Goal: Entertainment & Leisure: Consume media (video, audio)

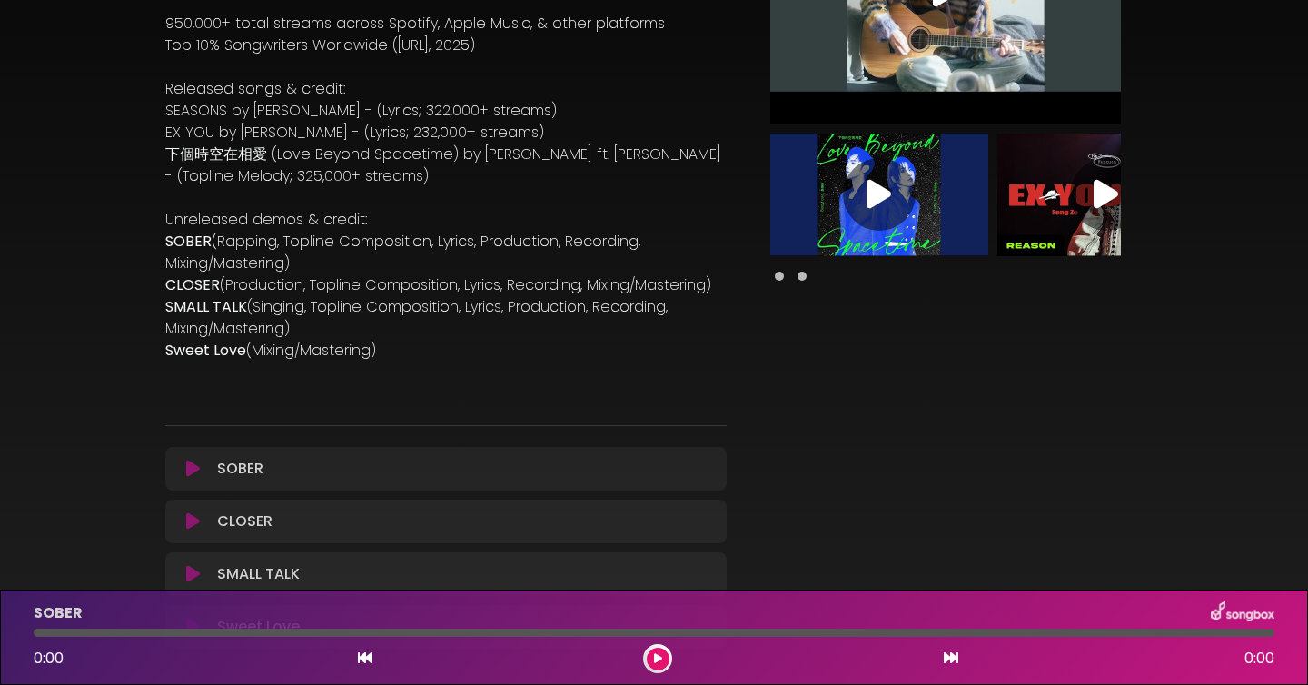
scroll to position [253, 0]
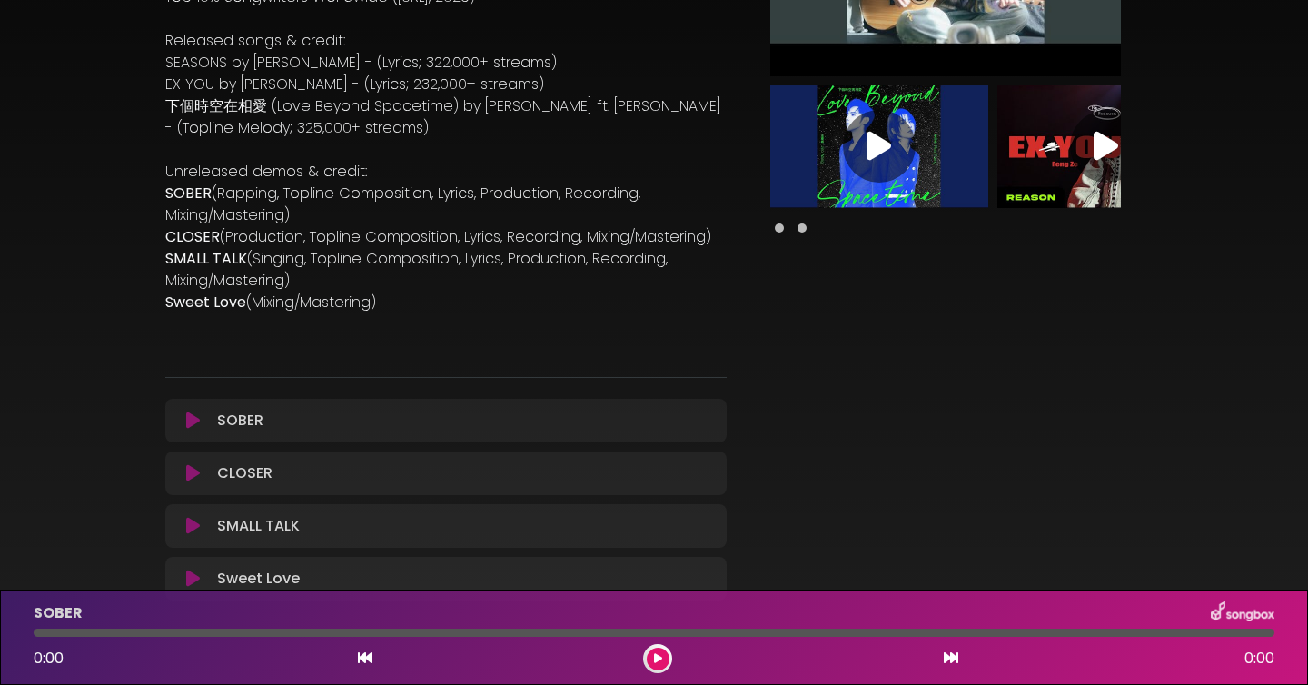
click at [214, 434] on div "SOBER Loading Track... Your Feedback Name" at bounding box center [445, 421] width 561 height 44
click at [198, 426] on icon at bounding box center [193, 421] width 14 height 18
click at [650, 663] on button at bounding box center [658, 659] width 23 height 23
click at [662, 658] on button at bounding box center [658, 659] width 23 height 23
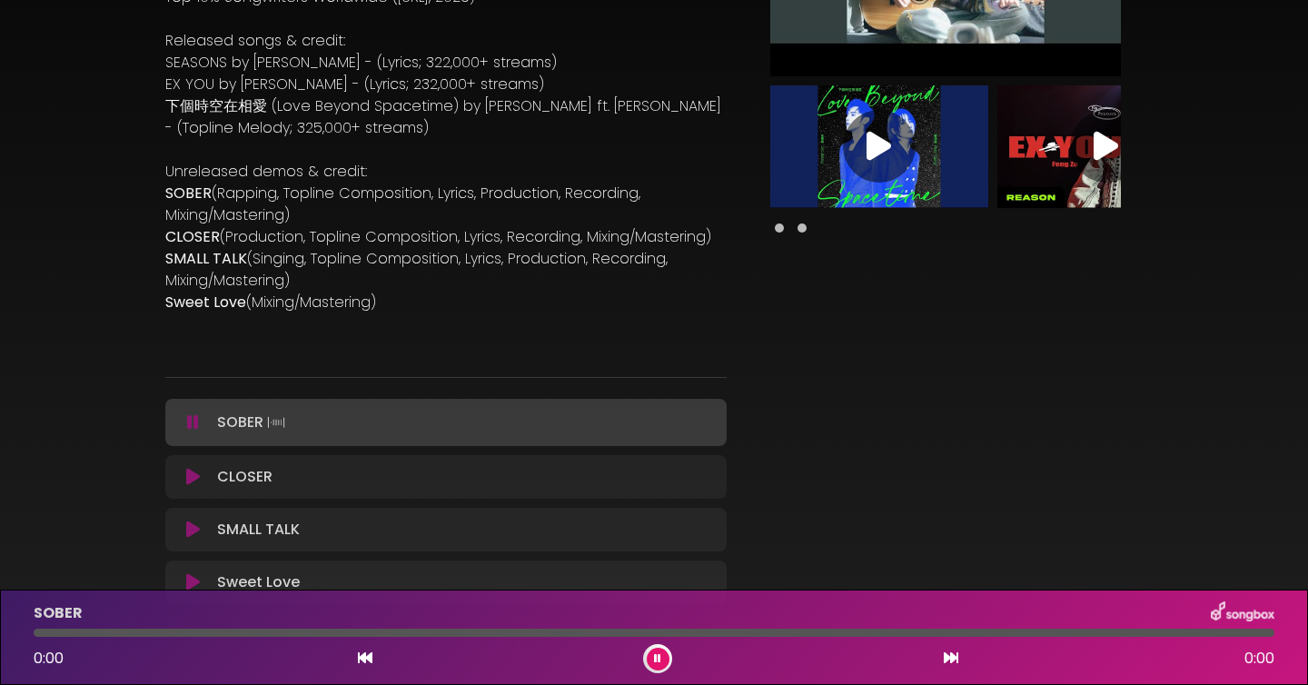
click at [363, 632] on div at bounding box center [654, 633] width 1241 height 8
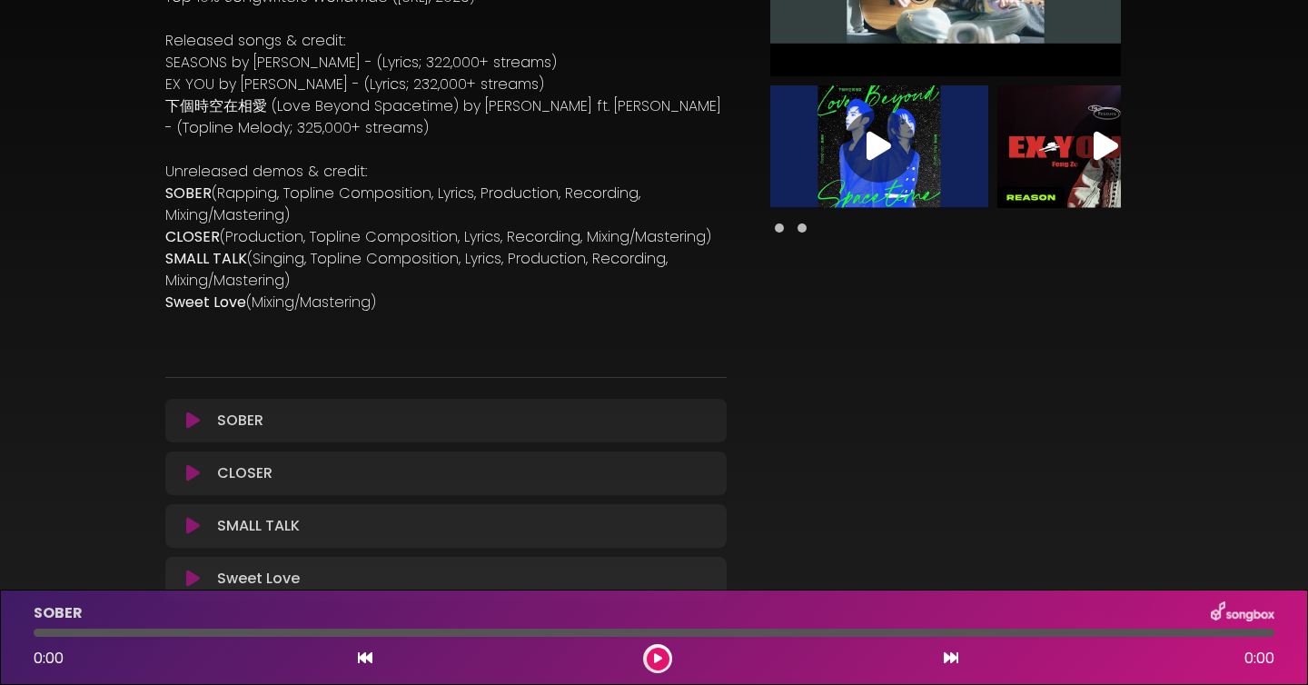
click at [349, 632] on div at bounding box center [654, 633] width 1241 height 8
click at [204, 429] on button at bounding box center [193, 421] width 34 height 18
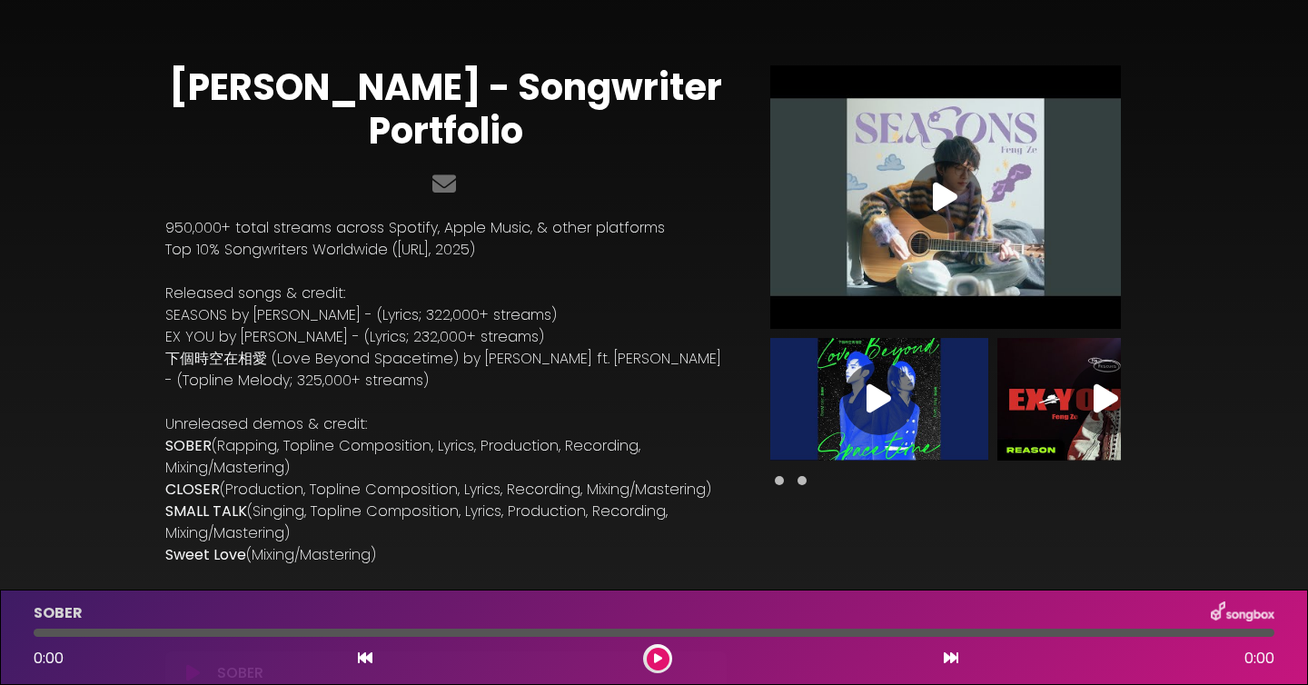
click at [654, 659] on icon at bounding box center [658, 658] width 8 height 11
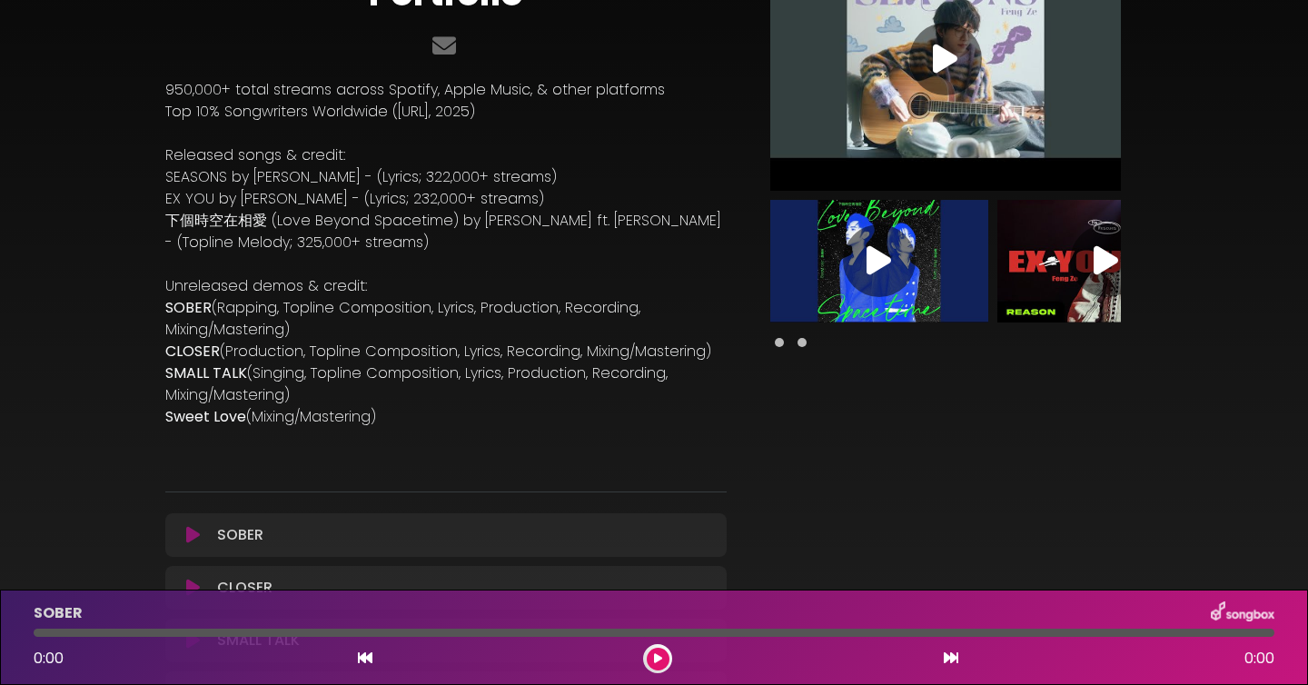
scroll to position [312, 0]
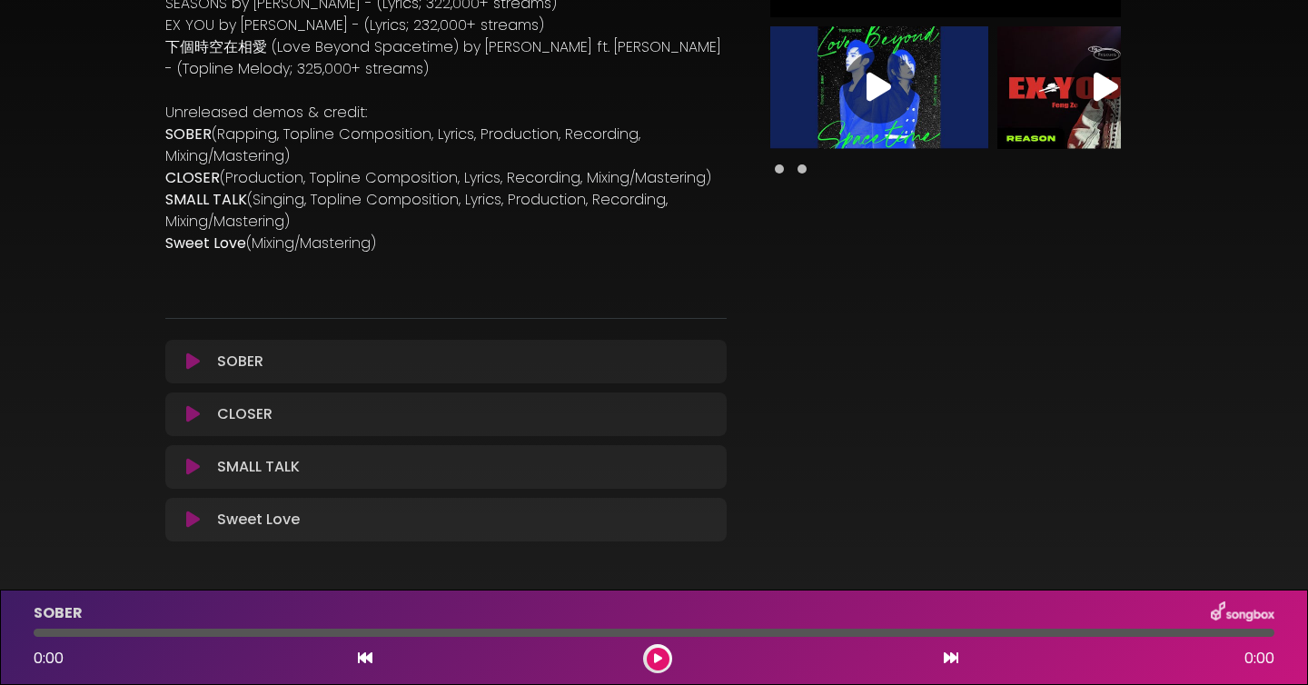
click at [189, 423] on div "CLOSER Loading Track..." at bounding box center [446, 414] width 540 height 22
click at [191, 415] on icon at bounding box center [193, 414] width 14 height 18
click at [646, 661] on div at bounding box center [657, 658] width 29 height 29
click at [655, 660] on icon at bounding box center [658, 658] width 8 height 11
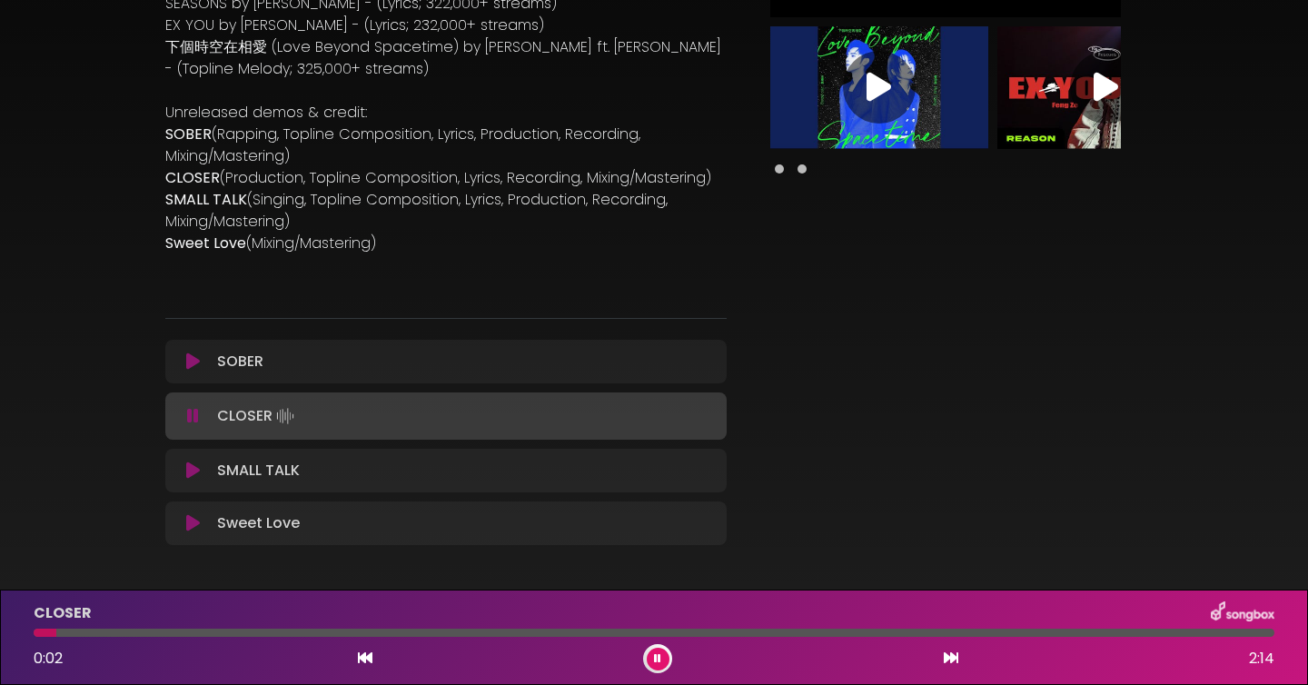
click at [520, 630] on div at bounding box center [654, 633] width 1241 height 8
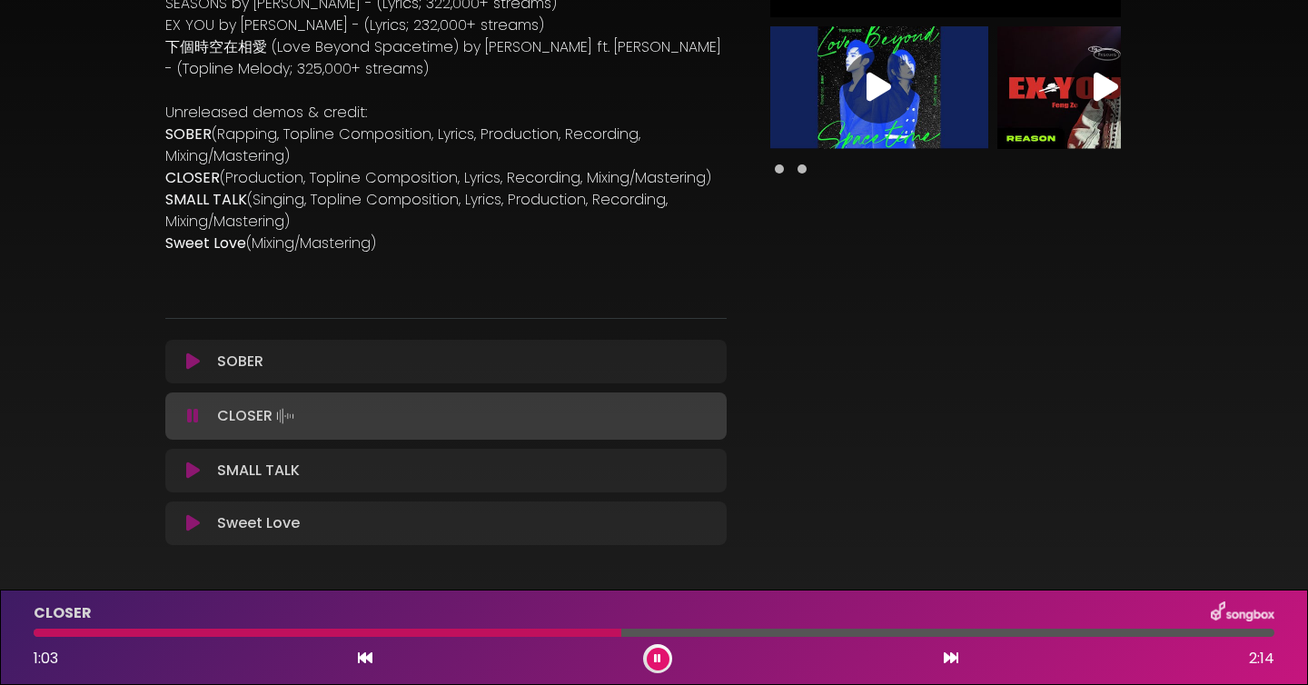
click at [663, 657] on button at bounding box center [658, 659] width 23 height 23
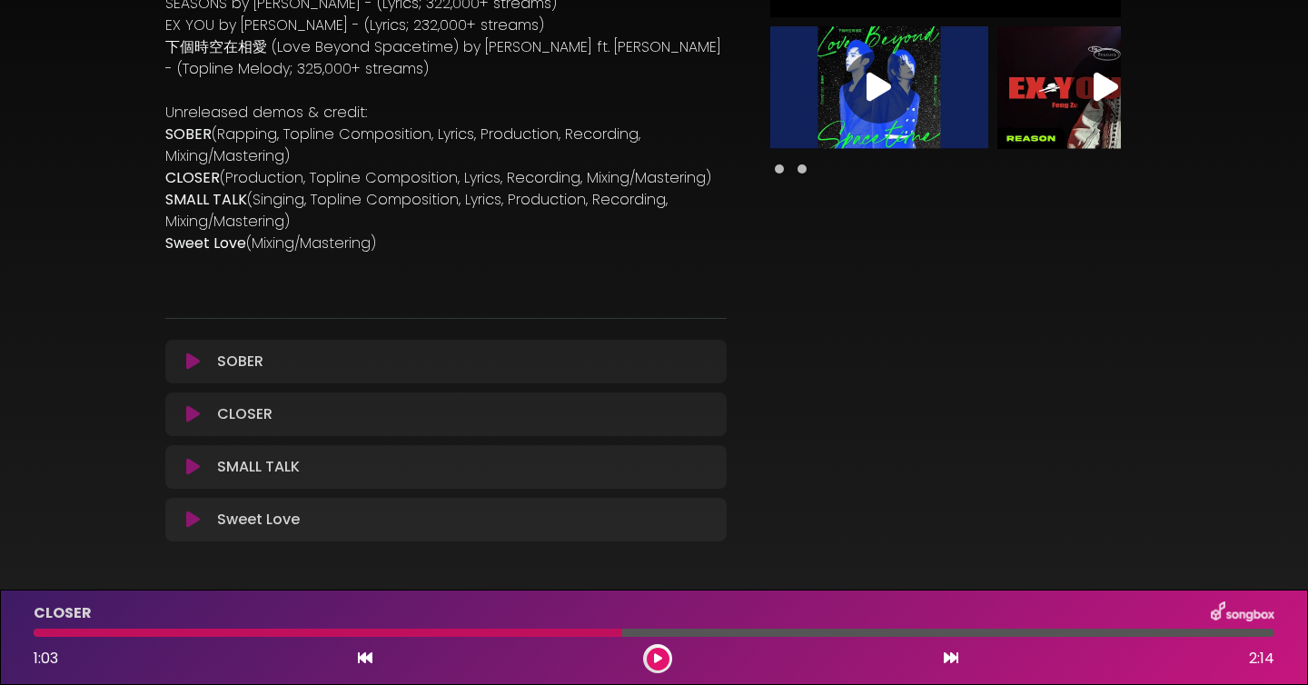
click at [197, 468] on icon at bounding box center [193, 467] width 14 height 18
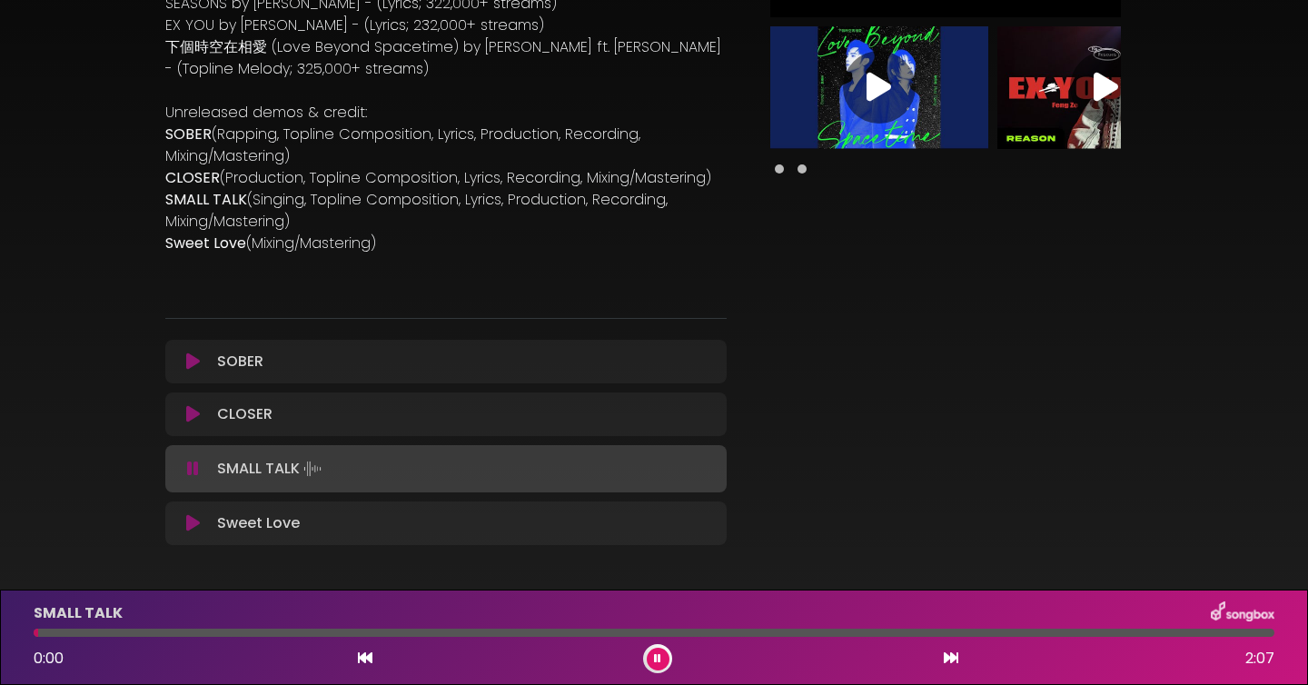
click at [551, 637] on div "SMALL TALK 0:00 2:07" at bounding box center [654, 637] width 1263 height 72
click at [546, 632] on div at bounding box center [654, 633] width 1241 height 8
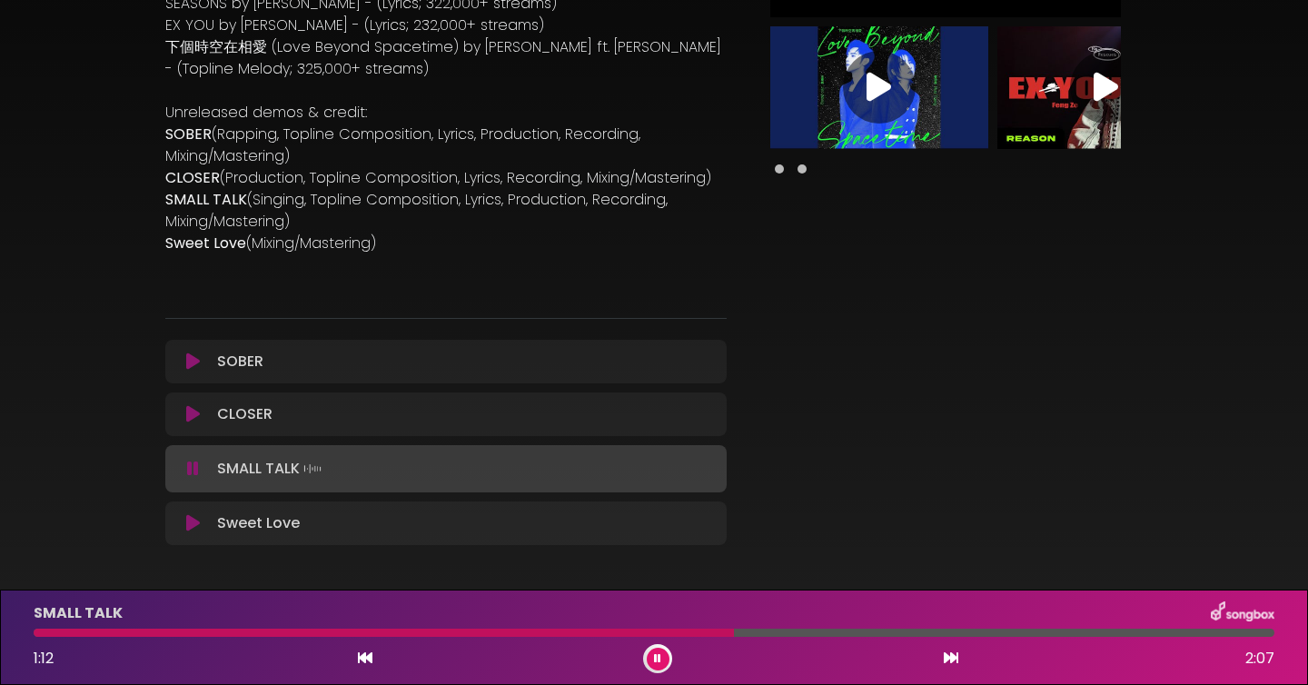
click at [199, 466] on button at bounding box center [193, 469] width 34 height 18
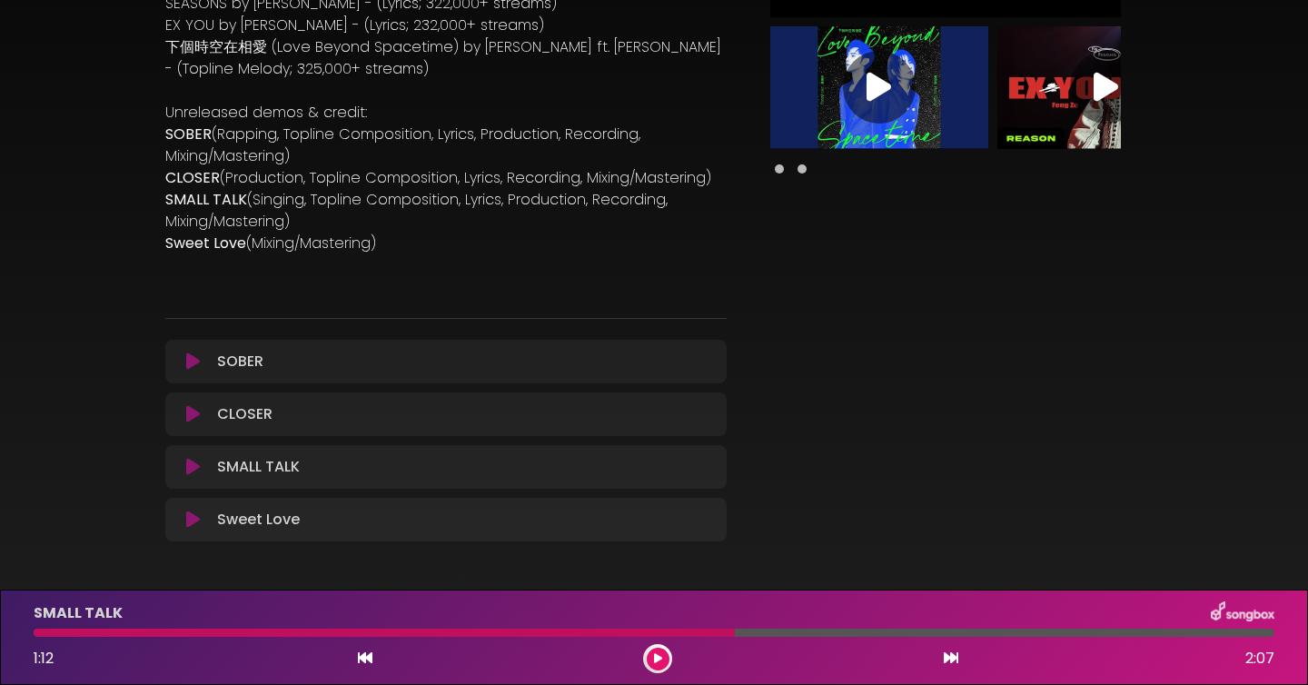
click at [191, 520] on icon at bounding box center [193, 520] width 14 height 18
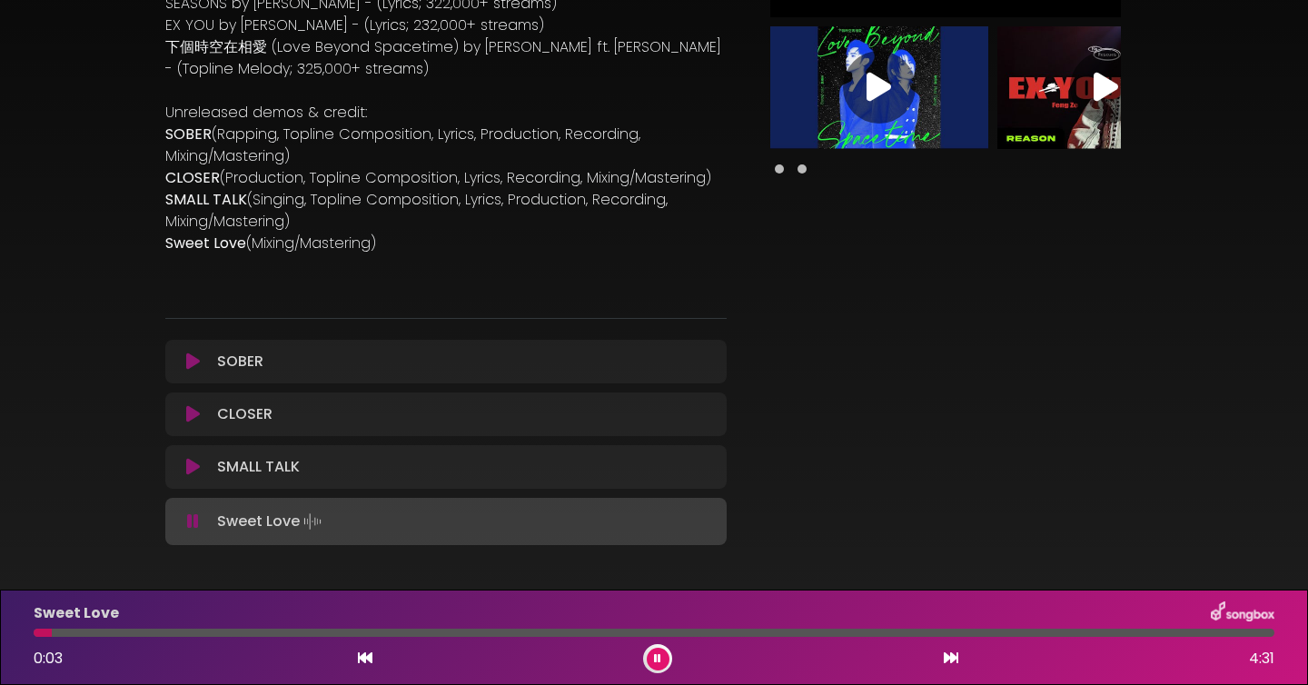
click at [335, 631] on div at bounding box center [654, 633] width 1241 height 8
click at [660, 655] on icon at bounding box center [657, 658] width 7 height 11
